Goal: Information Seeking & Learning: Understand process/instructions

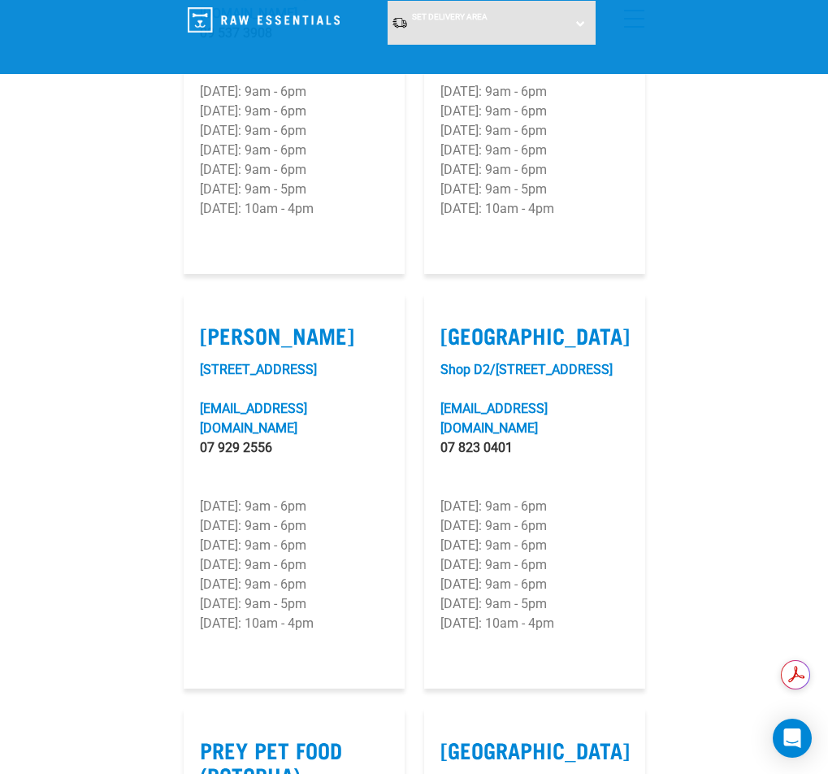
scroll to position [2520, 0]
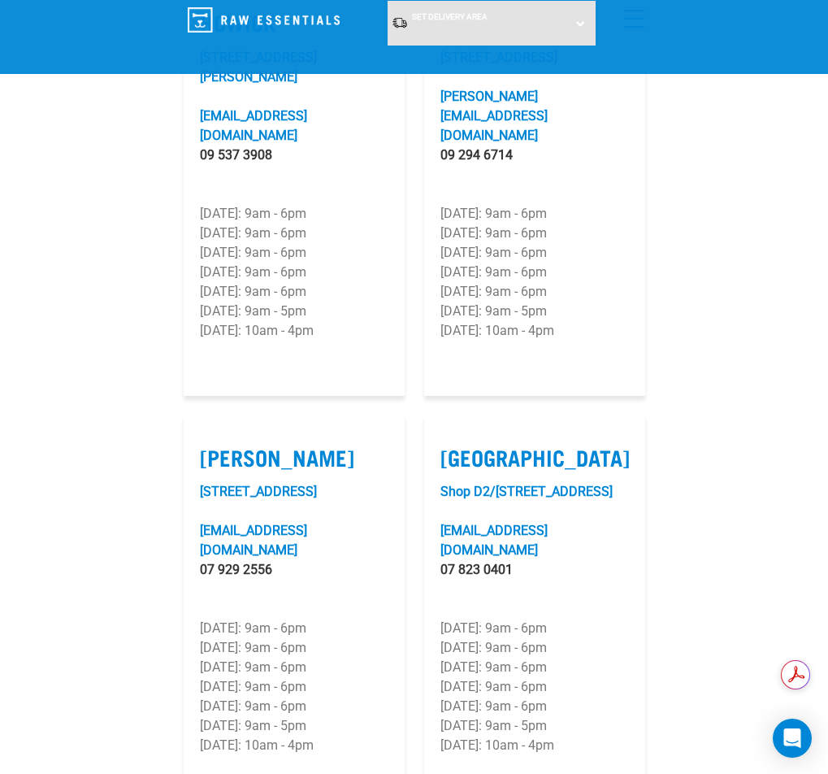
click at [0, 0] on link "Dog" at bounding box center [0, 0] width 0 height 0
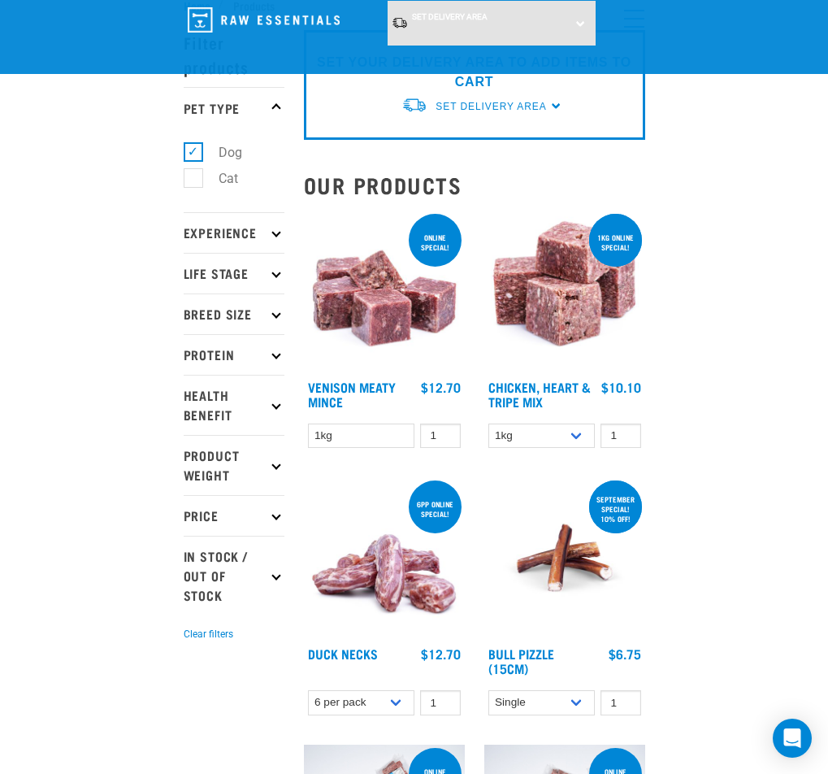
scroll to position [81, 0]
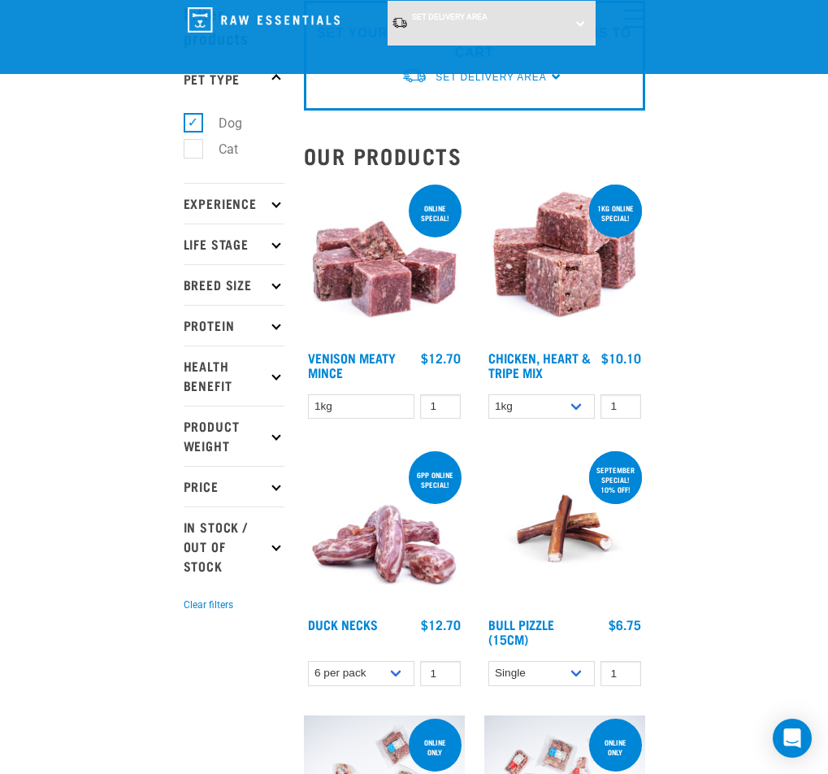
click at [184, 224] on p "Life Stage" at bounding box center [234, 244] width 101 height 41
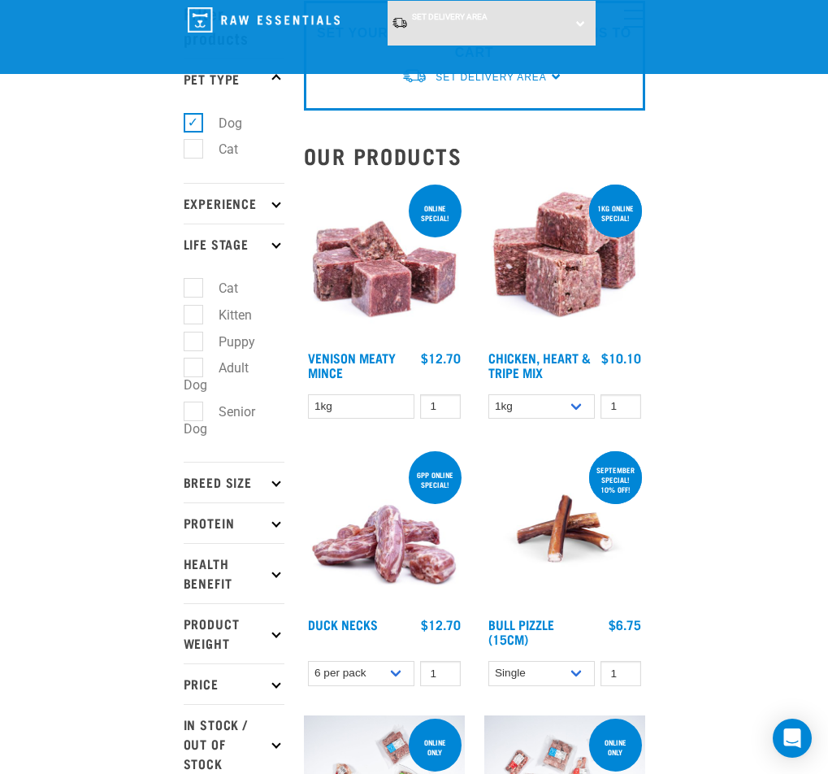
click at [184, 402] on label "Senior Dog" at bounding box center [220, 420] width 72 height 37
click at [184, 403] on input "Senior Dog" at bounding box center [189, 408] width 11 height 11
checkbox input "true"
click at [184, 184] on p "Experience" at bounding box center [234, 203] width 101 height 41
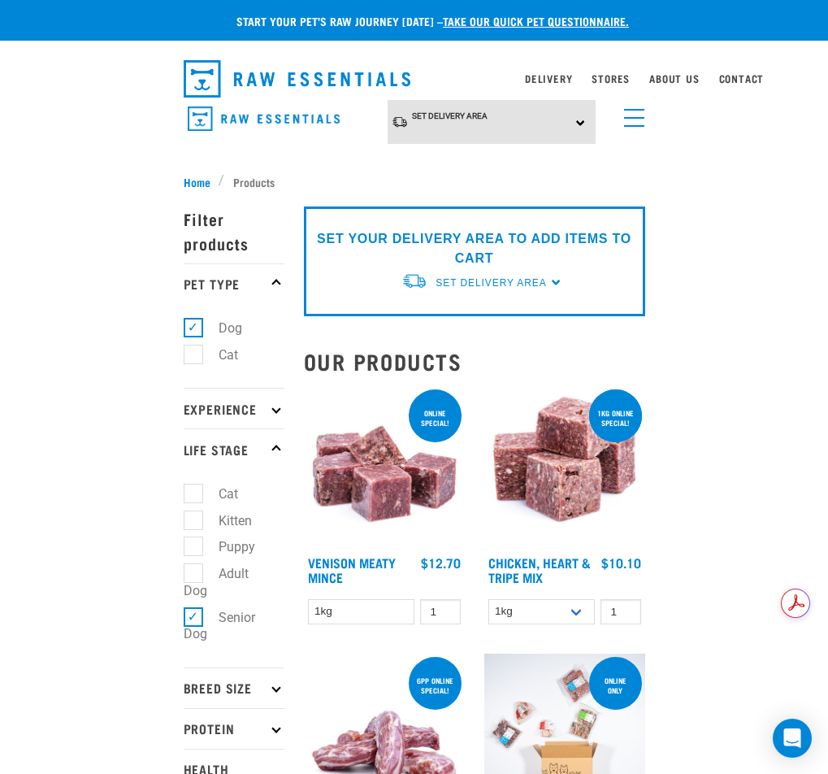
click at [184, 388] on p "Experience" at bounding box center [234, 408] width 101 height 41
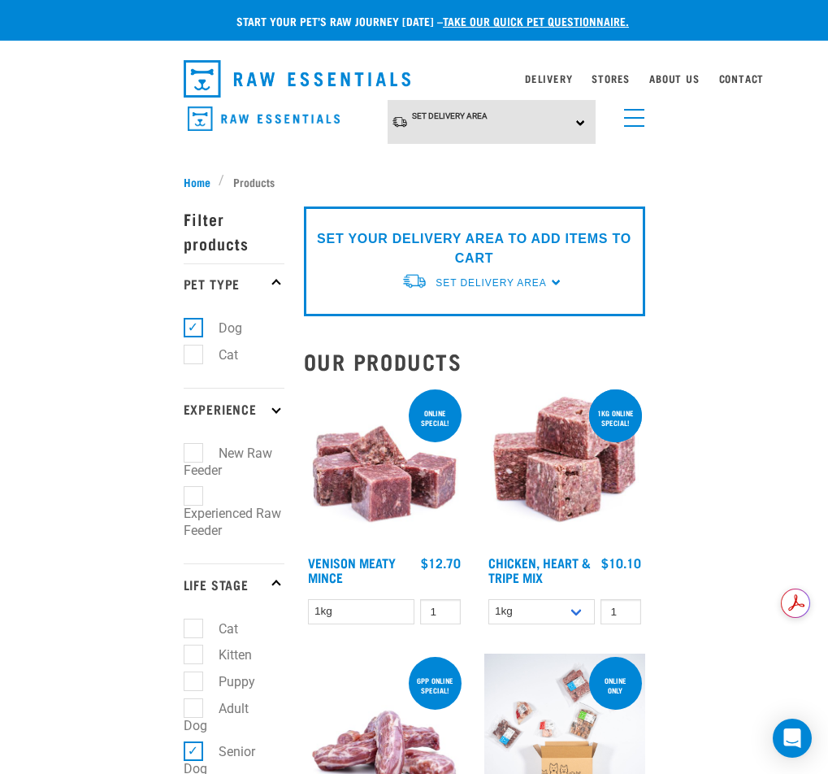
click at [184, 443] on label "New Raw Feeder" at bounding box center [228, 461] width 89 height 37
click at [184, 445] on input "New Raw Feeder" at bounding box center [189, 450] width 11 height 11
checkbox input "true"
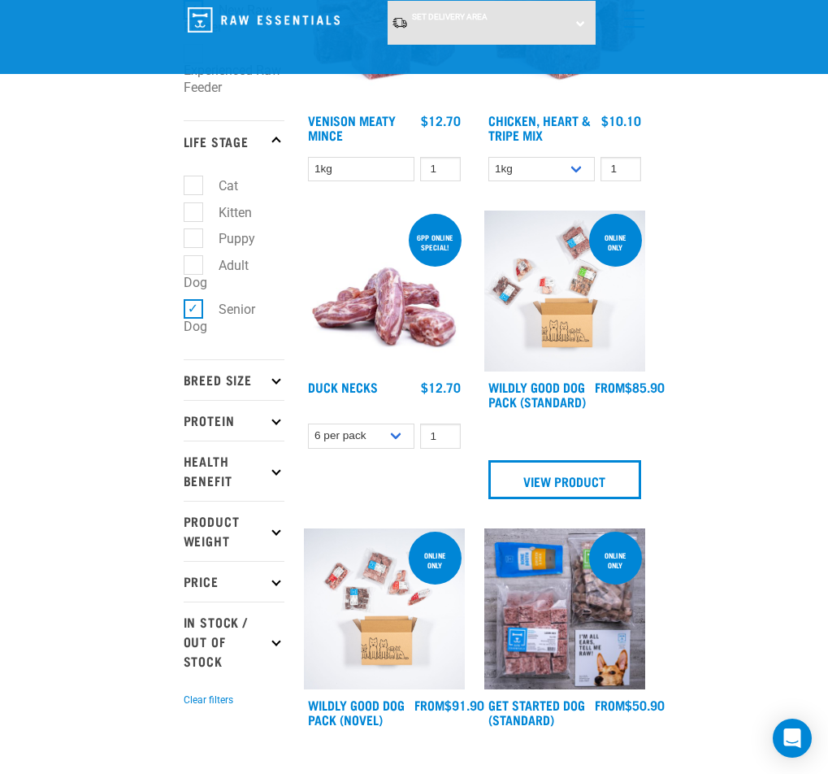
scroll to position [325, 0]
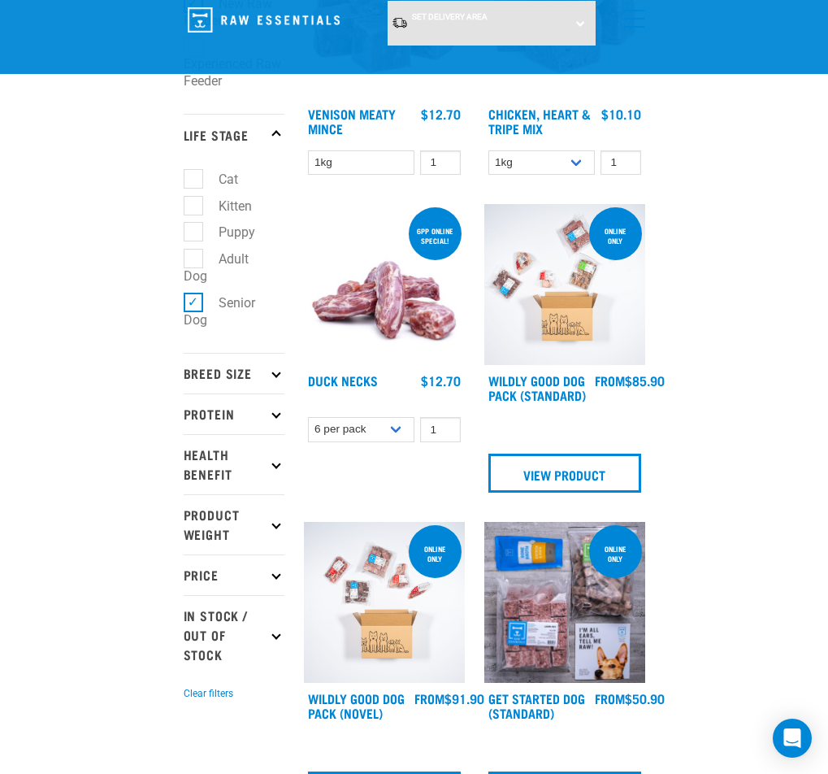
scroll to position [406, 0]
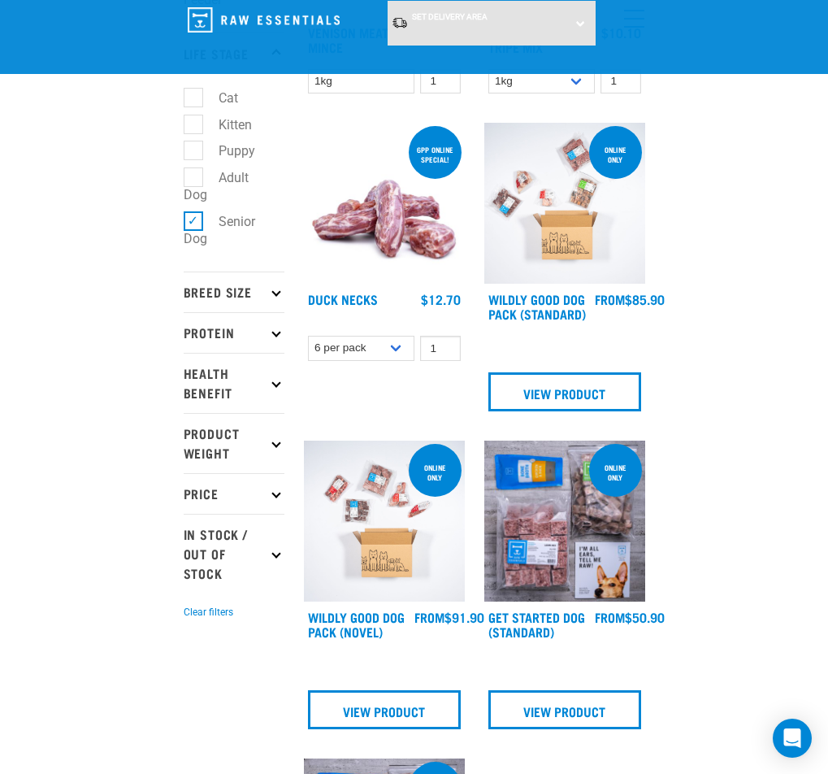
click at [184, 271] on p "Breed Size" at bounding box center [234, 291] width 101 height 41
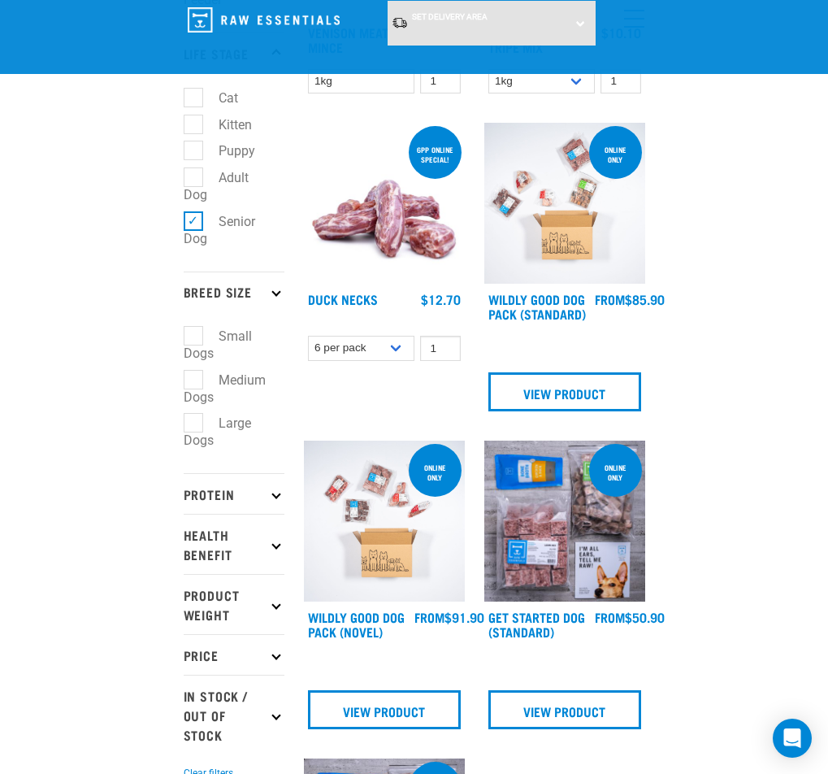
click at [184, 413] on label "Large Dogs" at bounding box center [217, 431] width 67 height 37
click at [184, 415] on input "Large Dogs" at bounding box center [189, 420] width 11 height 11
checkbox input "true"
click at [184, 370] on label "Medium Dogs" at bounding box center [225, 388] width 82 height 37
click at [184, 371] on input "Medium Dogs" at bounding box center [189, 376] width 11 height 11
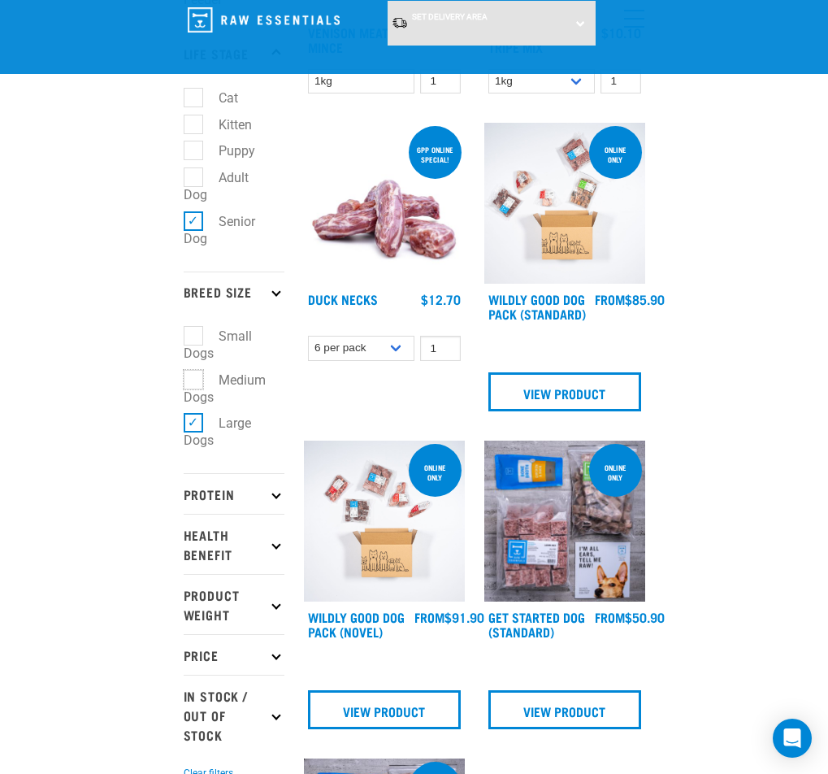
checkbox input "true"
click at [184, 413] on label "Large Dogs" at bounding box center [217, 431] width 67 height 37
click at [184, 415] on input "Large Dogs" at bounding box center [189, 420] width 11 height 11
checkbox input "false"
click at [184, 473] on p "Protein" at bounding box center [234, 493] width 101 height 41
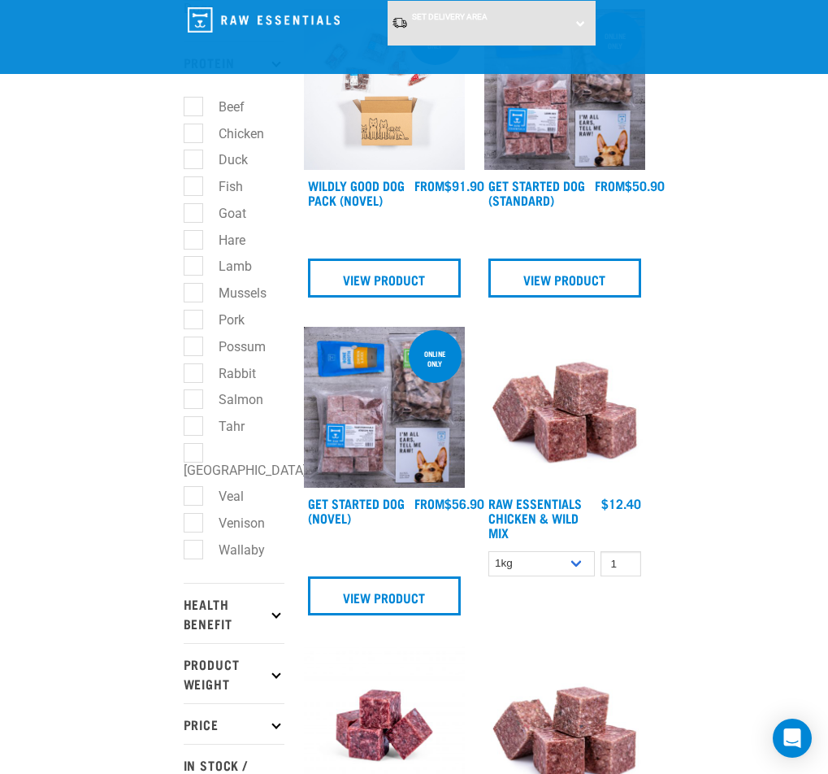
scroll to position [894, 0]
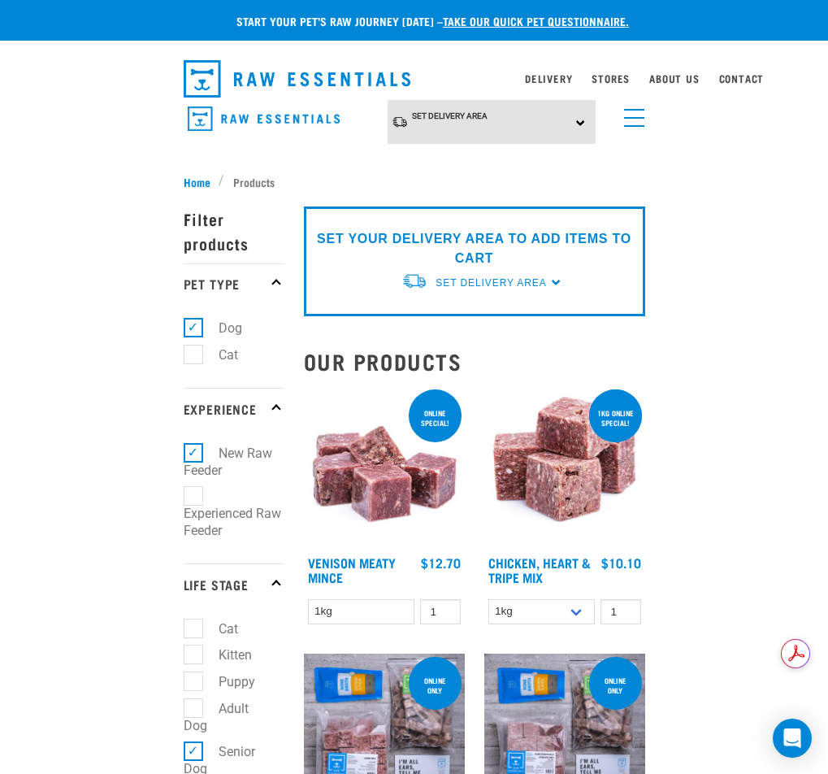
click at [184, 73] on img "dropdown navigation" at bounding box center [298, 78] width 228 height 37
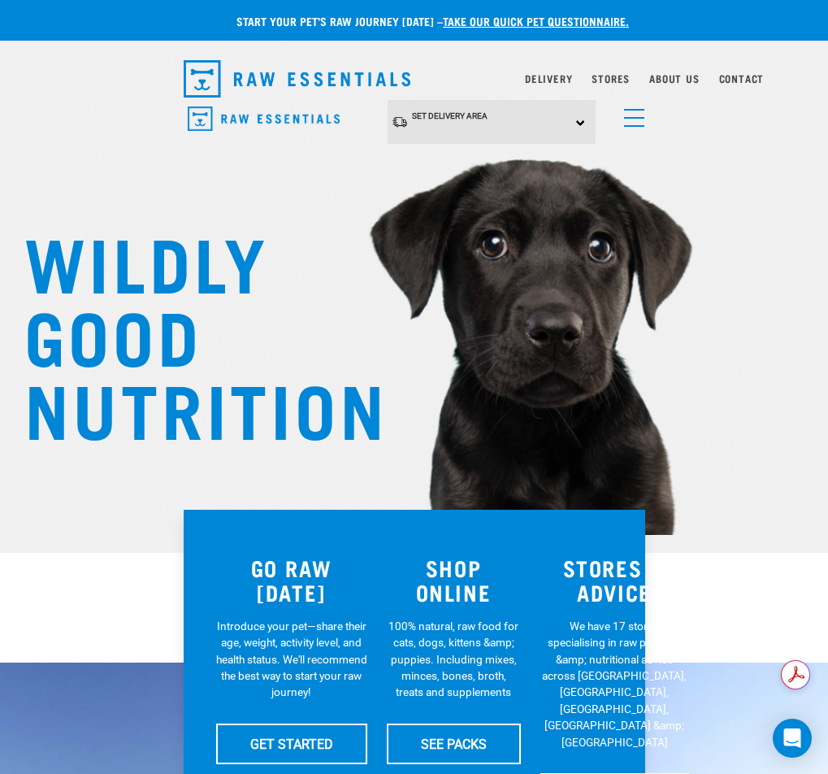
click at [465, 20] on link "take our quick pet questionnaire." at bounding box center [536, 21] width 186 height 6
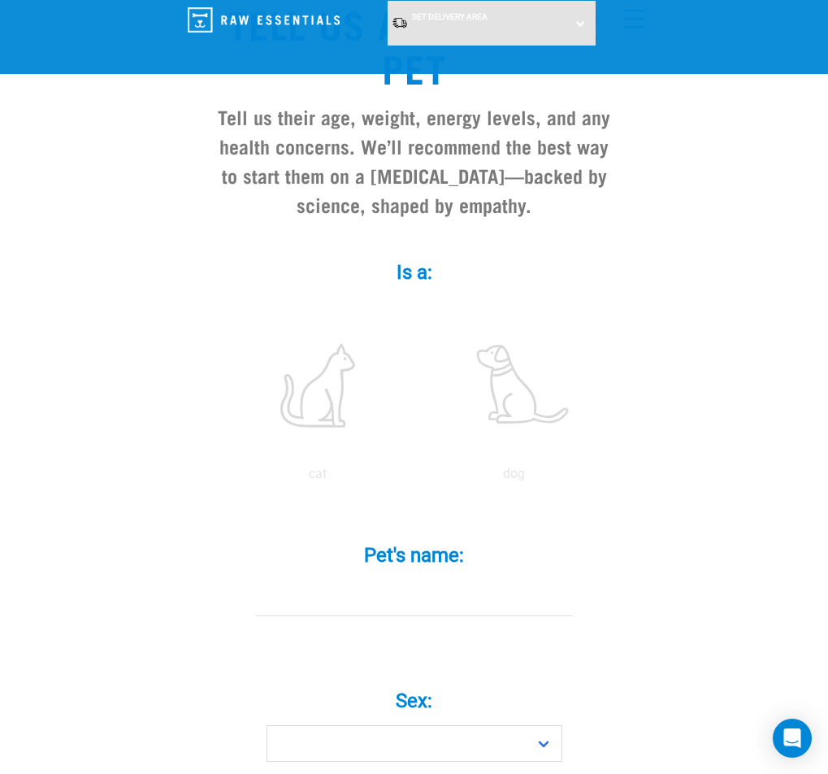
scroll to position [244, 0]
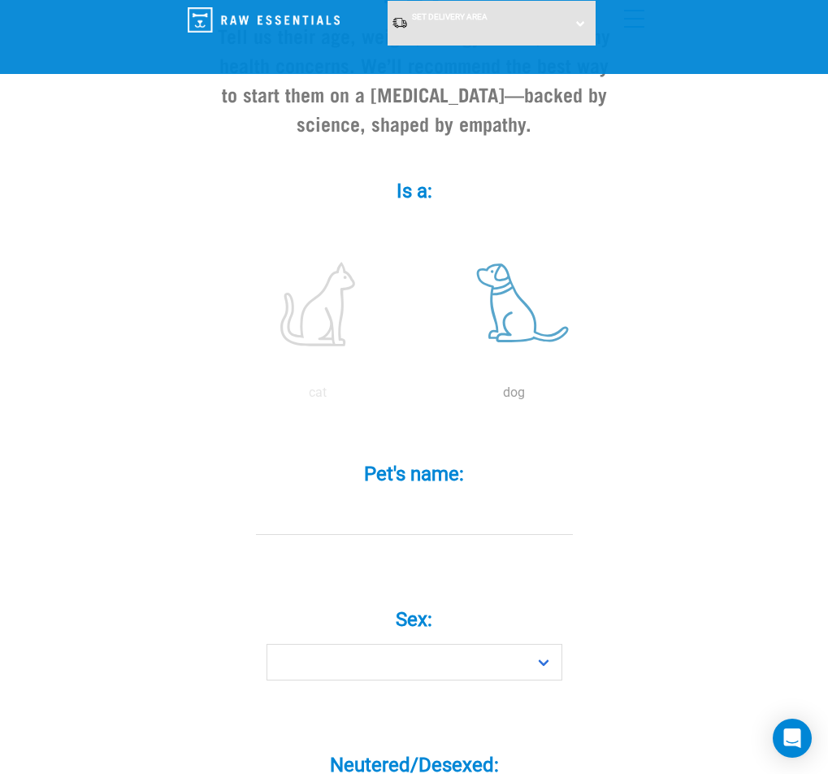
click at [526, 235] on label at bounding box center [514, 304] width 190 height 138
click at [416, 397] on input "radio" at bounding box center [416, 397] width 0 height 0
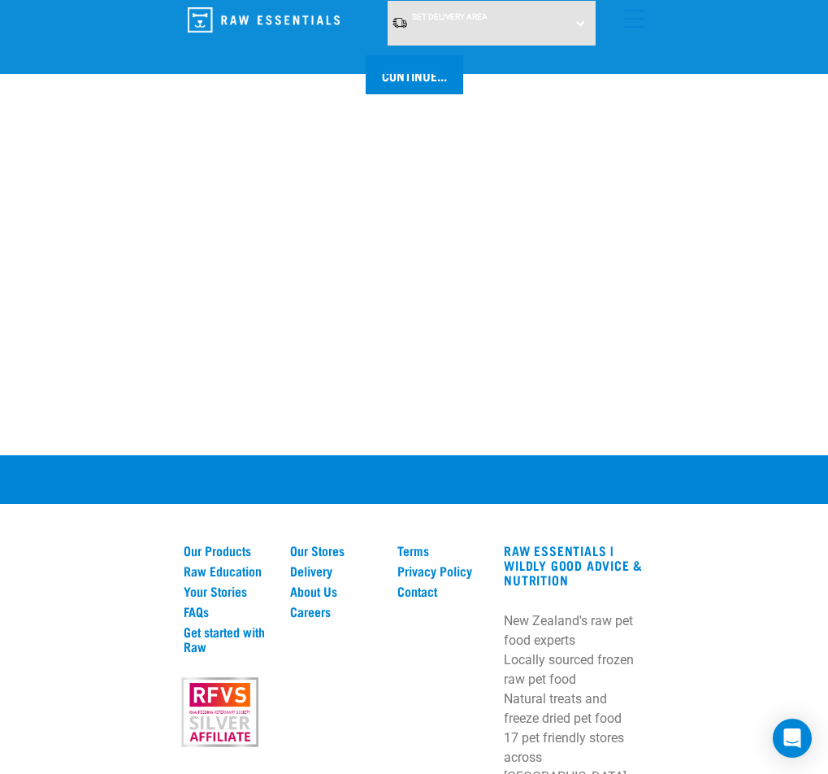
scroll to position [2007, 0]
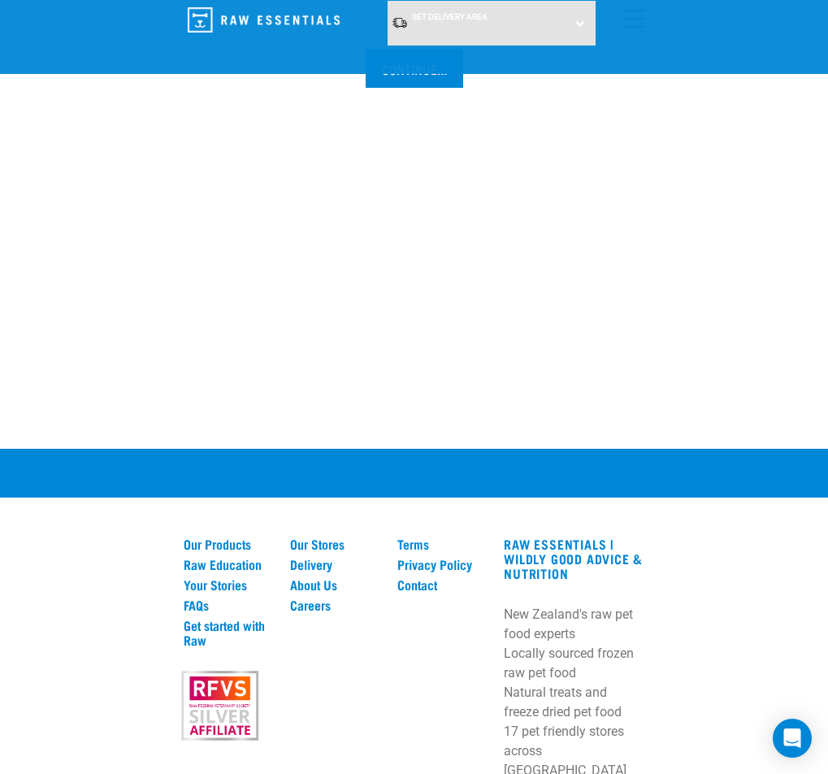
click at [0, 0] on link "Raw Education" at bounding box center [0, 0] width 0 height 0
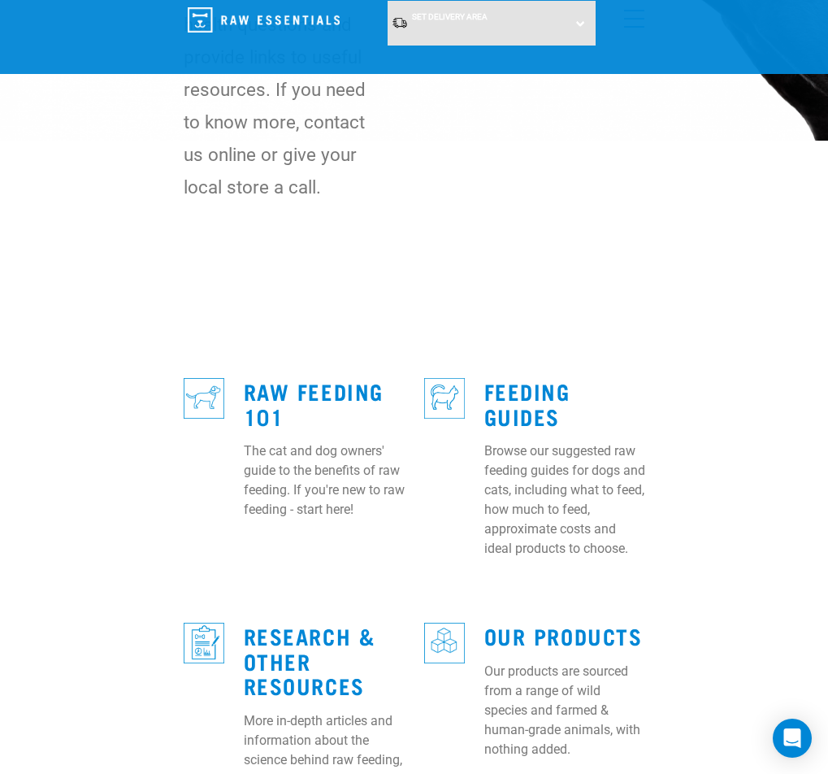
scroll to position [406, 0]
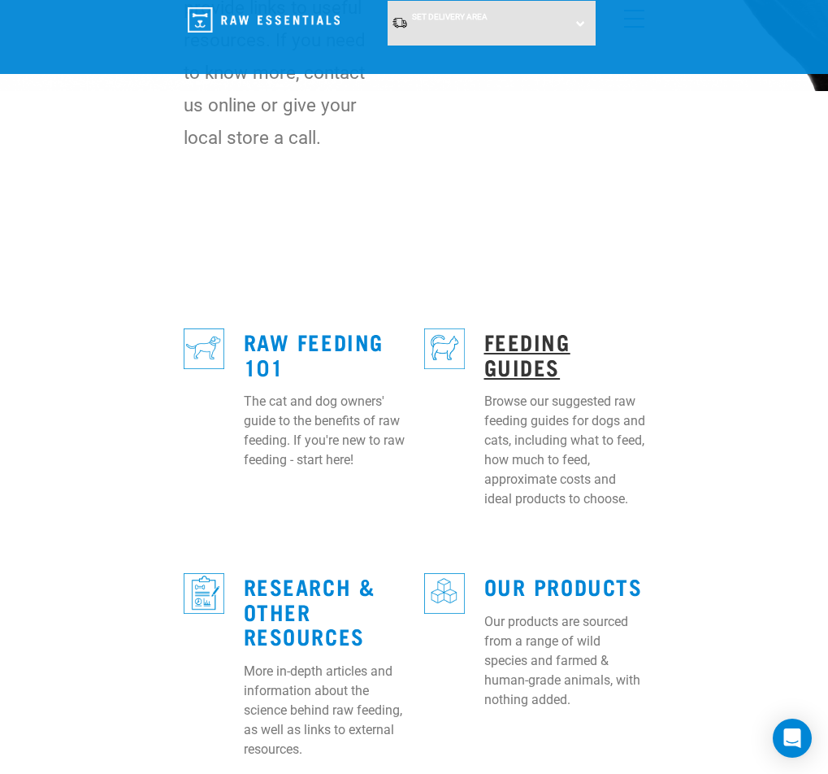
click at [484, 335] on link "Feeding Guides" at bounding box center [527, 353] width 86 height 37
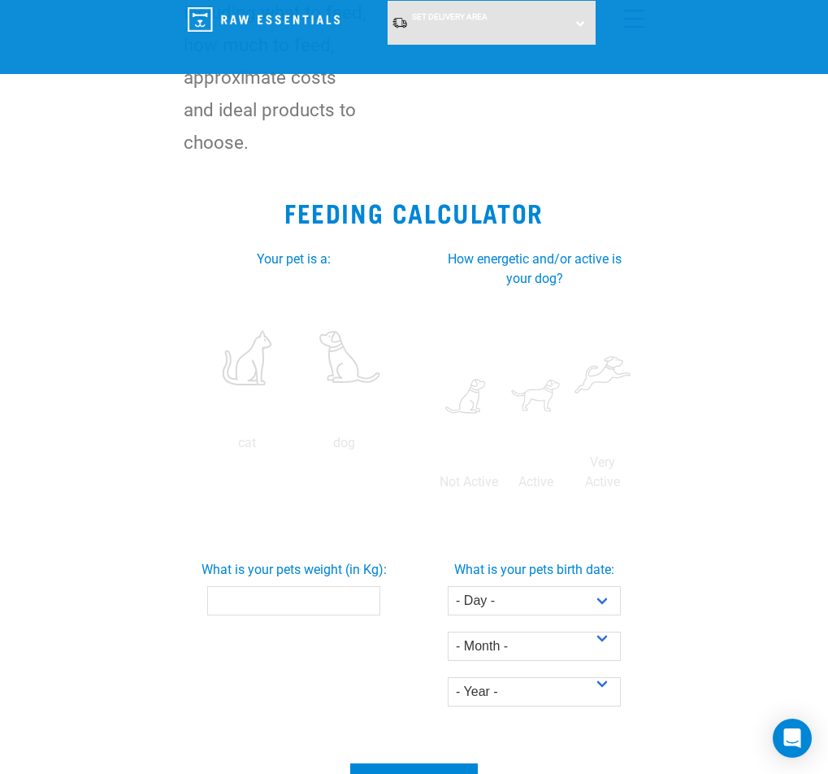
scroll to position [244, 0]
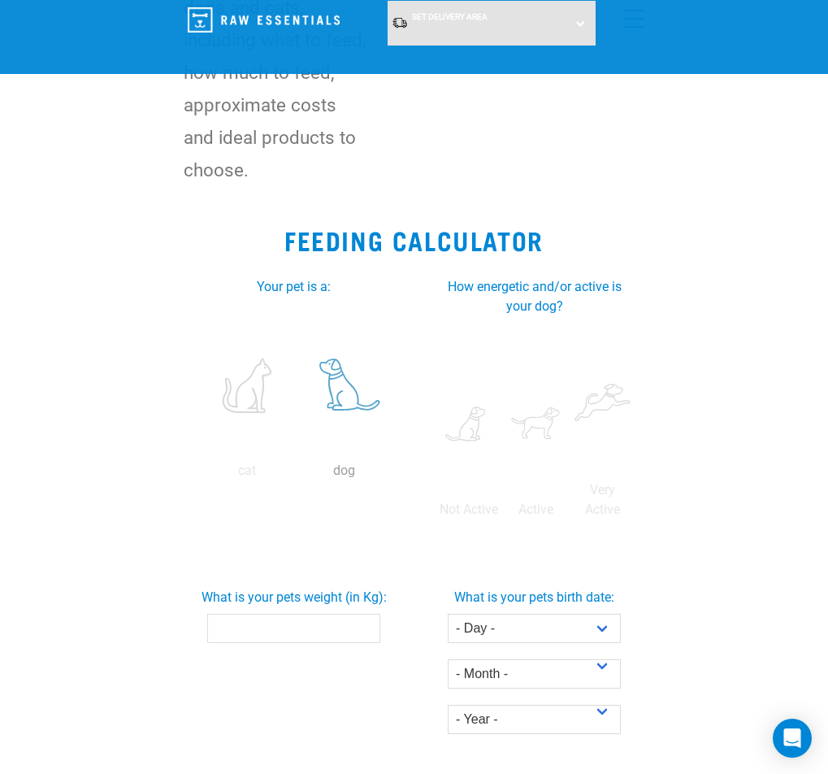
click at [306, 316] on label at bounding box center [344, 385] width 91 height 138
click at [296, 475] on input "radio" at bounding box center [296, 475] width 0 height 0
click at [265, 614] on input "What is your pets weight (in Kg):" at bounding box center [293, 628] width 173 height 29
click at [341, 614] on input "-0.1" at bounding box center [293, 628] width 173 height 29
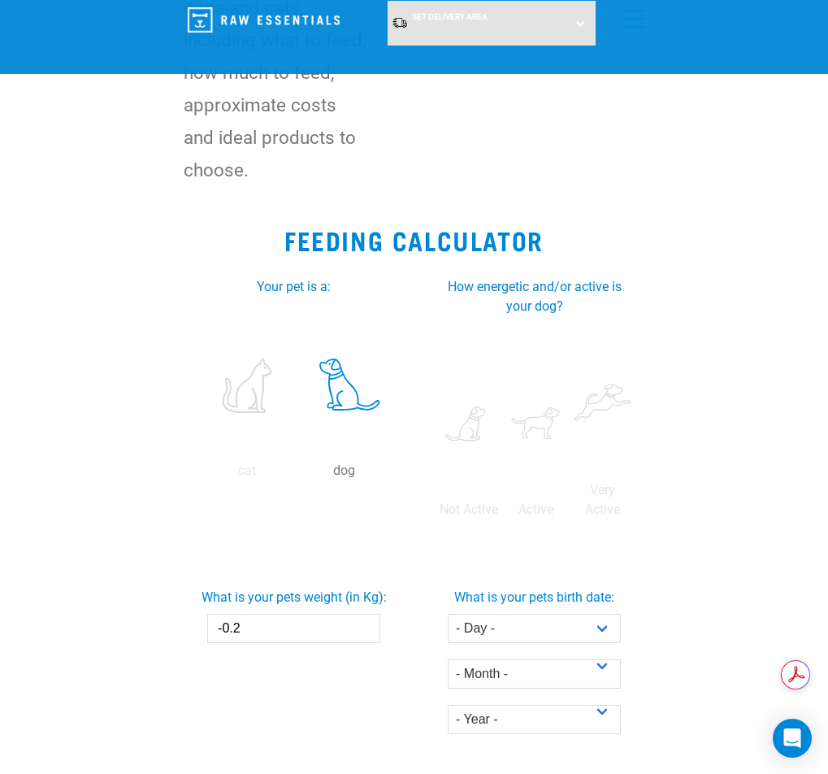
click at [341, 614] on input "-0.2" at bounding box center [293, 628] width 173 height 29
click at [341, 614] on input "-0.3" at bounding box center [293, 628] width 173 height 29
click at [341, 614] on input "-7.8" at bounding box center [293, 628] width 173 height 29
type input "3"
click at [342, 614] on input "3" at bounding box center [293, 628] width 173 height 29
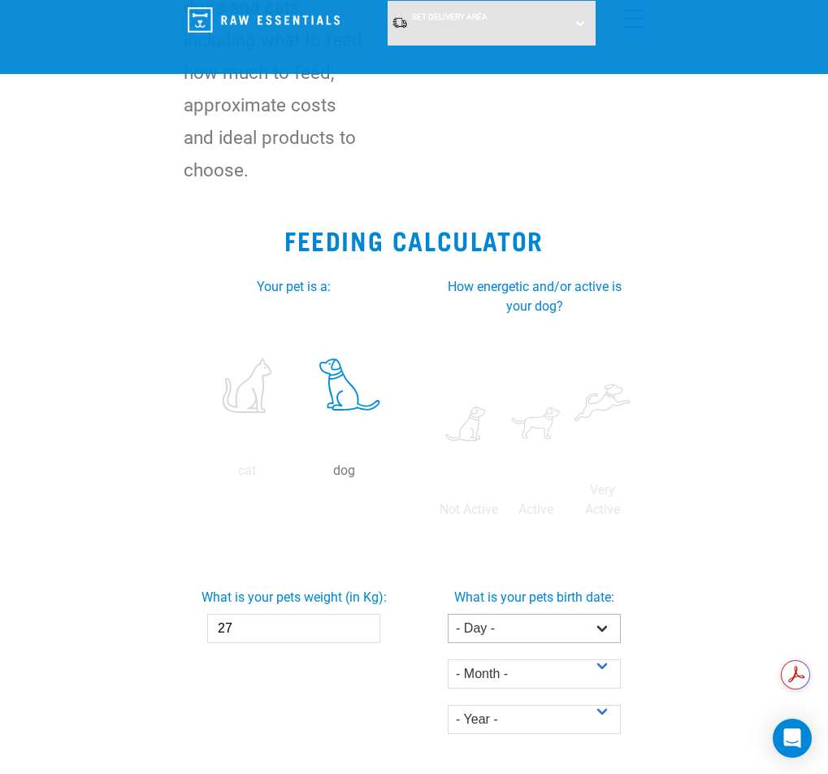
type input "27"
click at [533, 614] on select "- Day - 1 2 3 4 5 6 7 8 9 10 11 12 13 14 15 16 17 18 19 20 21 22 23 24 25 26 27" at bounding box center [534, 628] width 173 height 29
select select "26"
click at [470, 614] on select "- Day - 1 2 3 4 5 6 7 8 9 10 11 12 13 14 15 16 17 18 19 20 21 22 23 24 25 26 27" at bounding box center [534, 628] width 173 height 29
click at [541, 659] on select "- Month - January February March April May June July August September October N…" at bounding box center [534, 673] width 173 height 29
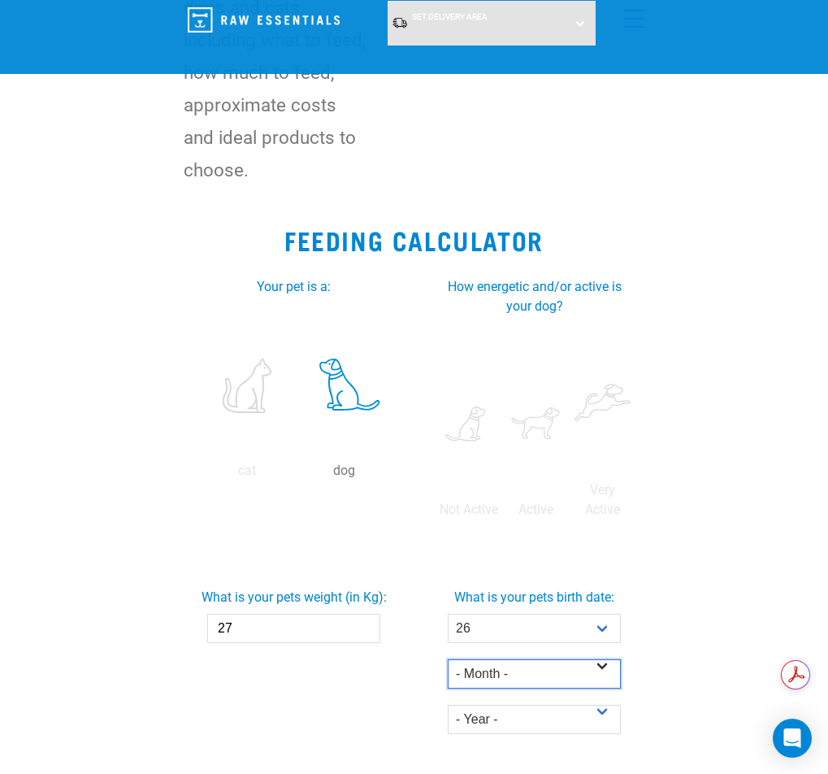
select select "September"
click at [470, 659] on select "- Month - January February March April May June July August September October N…" at bounding box center [534, 673] width 173 height 29
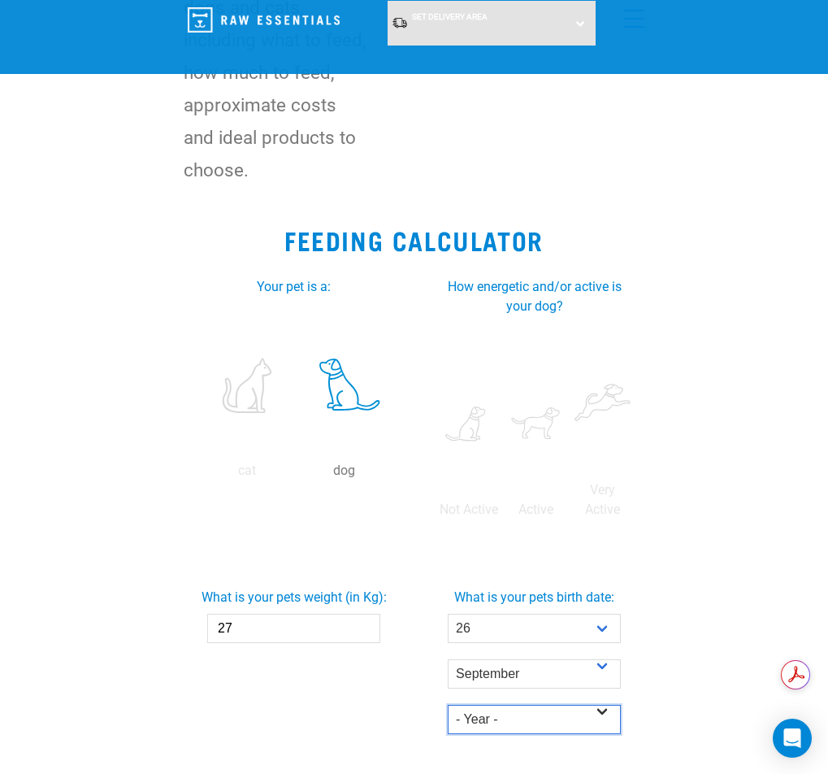
click at [521, 705] on select "- Year - 2025 2024 2023 2022 2021 2020 2019 2018 2017 2016 2015 2014" at bounding box center [534, 719] width 173 height 29
select select "2012"
click at [470, 705] on select "- Year - 2025 2024 2023 2022 2021 2020 2019 2018 2017 2016 2015 2014" at bounding box center [534, 719] width 173 height 29
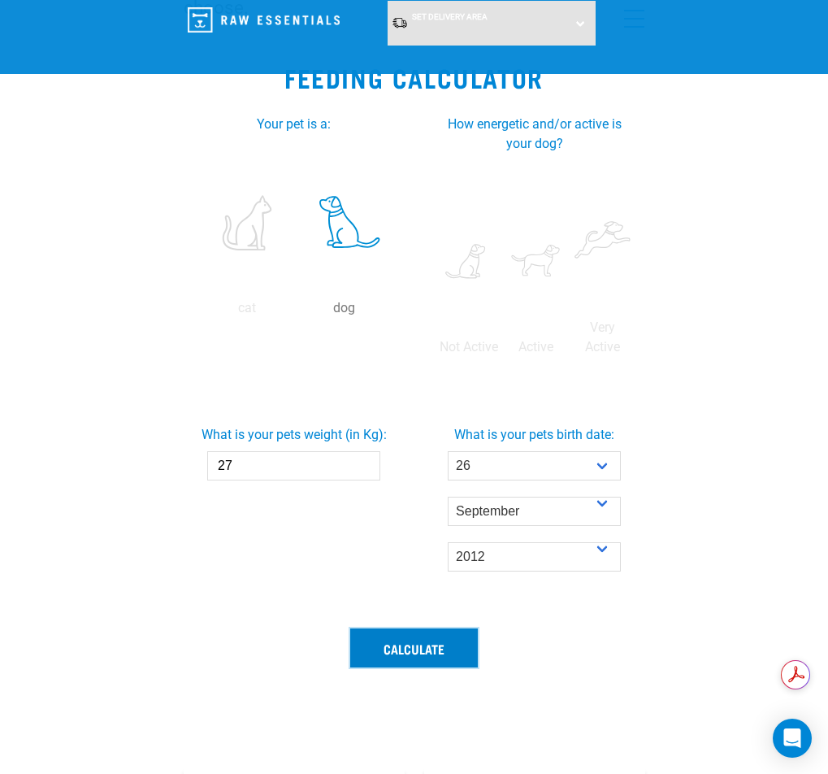
click at [419, 628] on button "Calculate" at bounding box center [414, 647] width 128 height 39
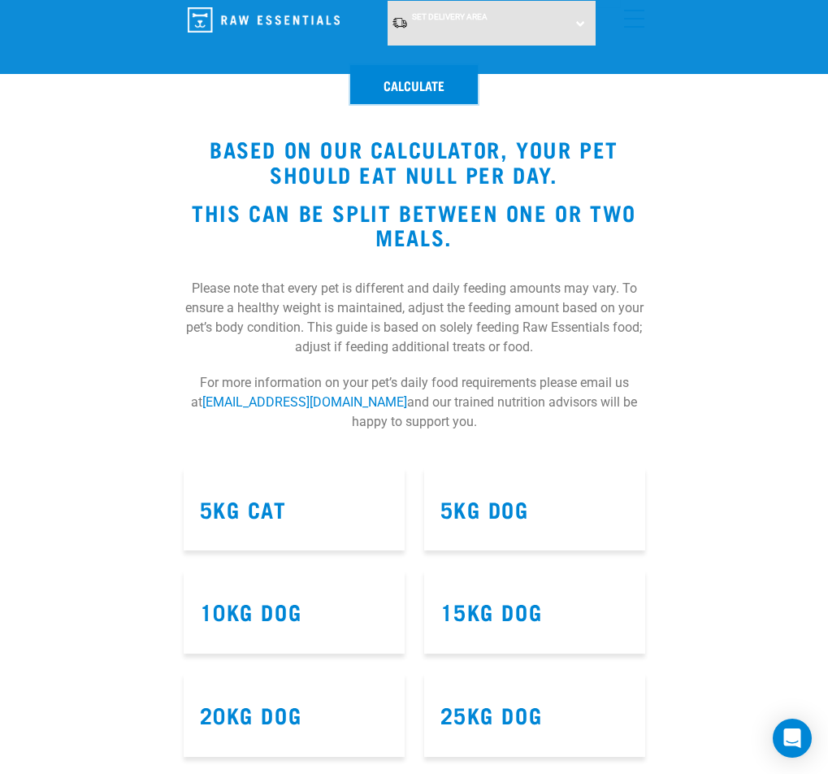
scroll to position [975, 0]
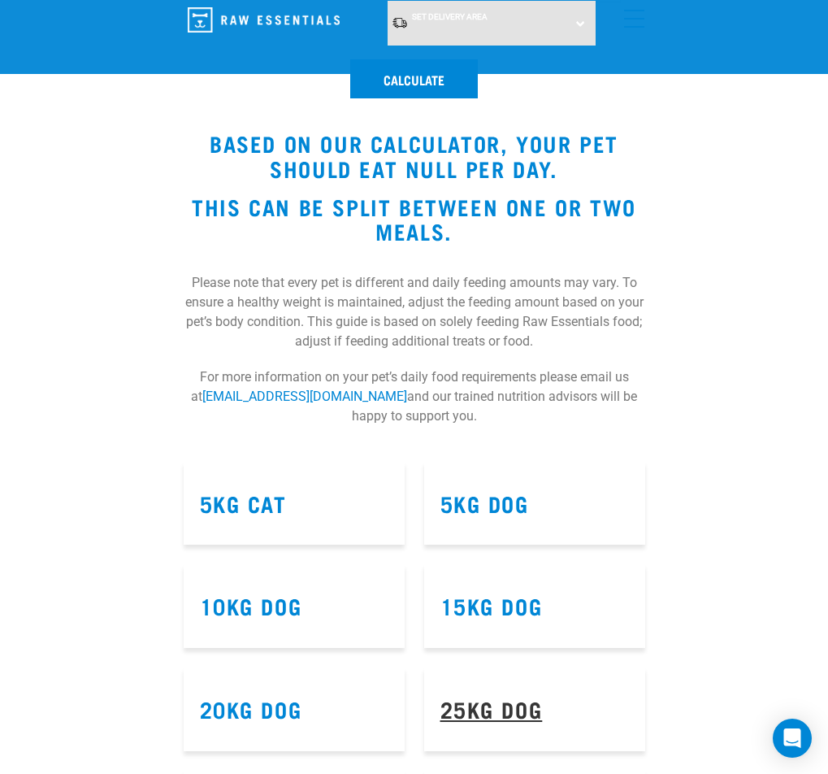
click at [543, 702] on link "25kg Dog" at bounding box center [492, 708] width 102 height 12
